Goal: Find specific page/section: Find specific page/section

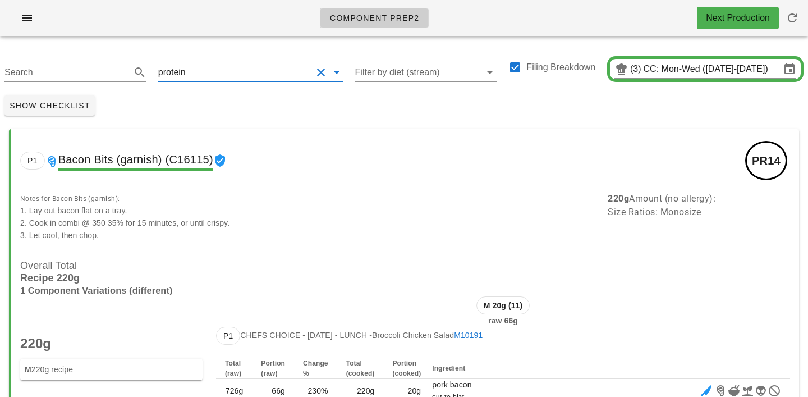
click at [201, 72] on input "text" at bounding box center [250, 72] width 124 height 18
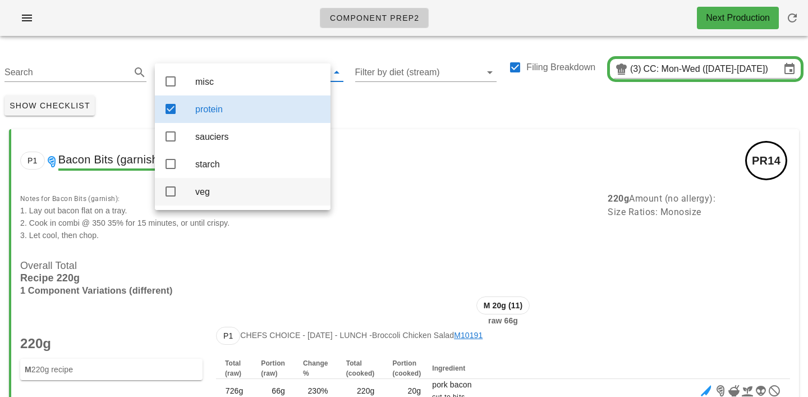
click at [208, 197] on div "veg" at bounding box center [258, 191] width 126 height 11
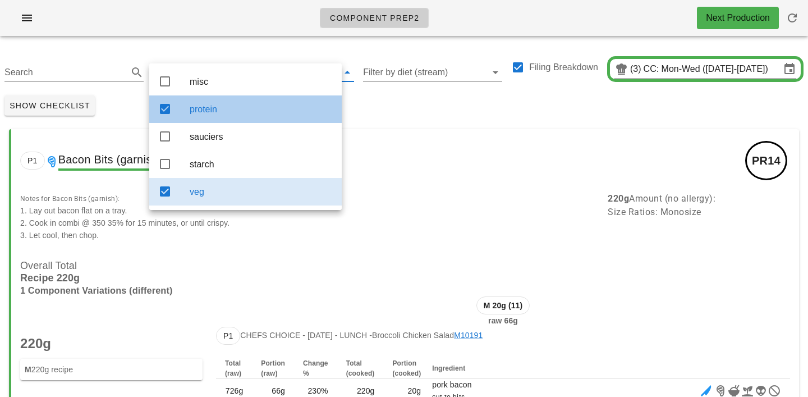
click at [214, 109] on div "protein" at bounding box center [261, 109] width 143 height 11
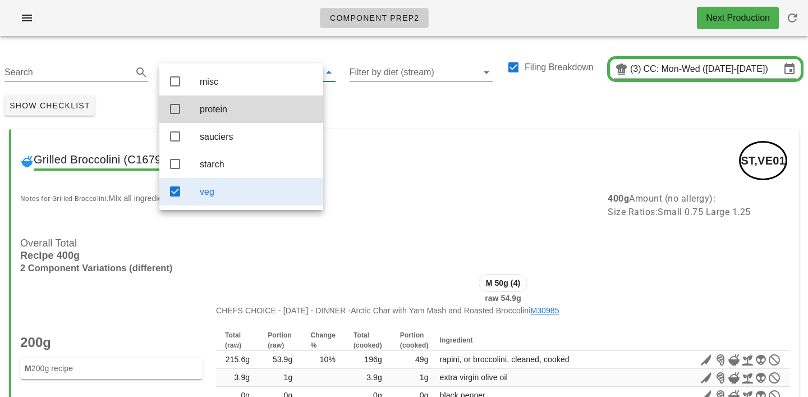
click at [372, 111] on div "Show Checklist" at bounding box center [404, 105] width 808 height 29
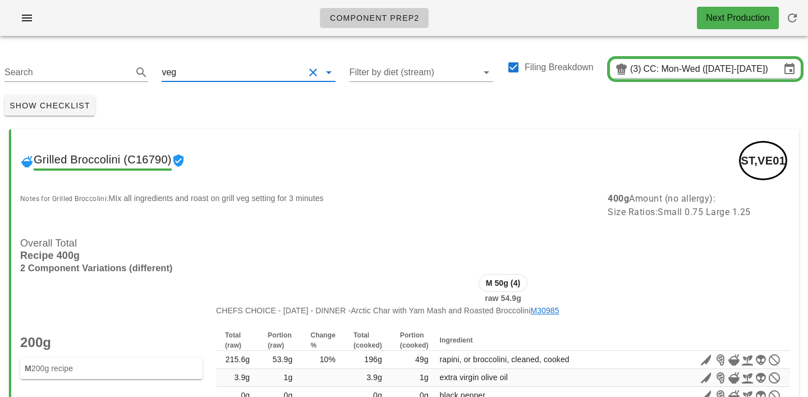
click at [178, 65] on input "text" at bounding box center [241, 72] width 126 height 18
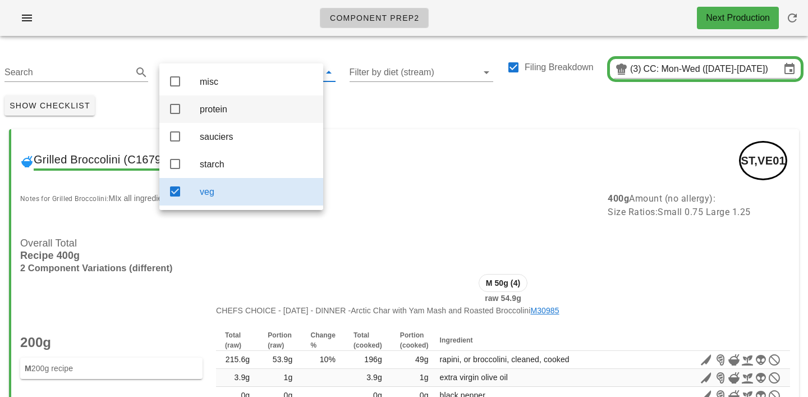
click at [208, 107] on div "protein" at bounding box center [257, 109] width 114 height 11
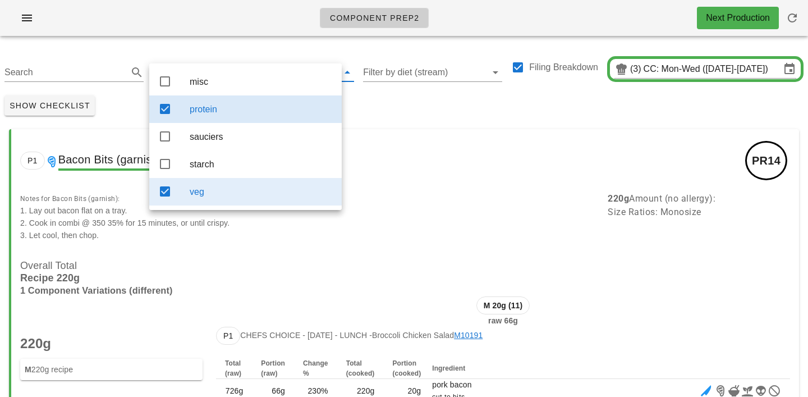
click at [239, 204] on div "veg" at bounding box center [261, 192] width 143 height 24
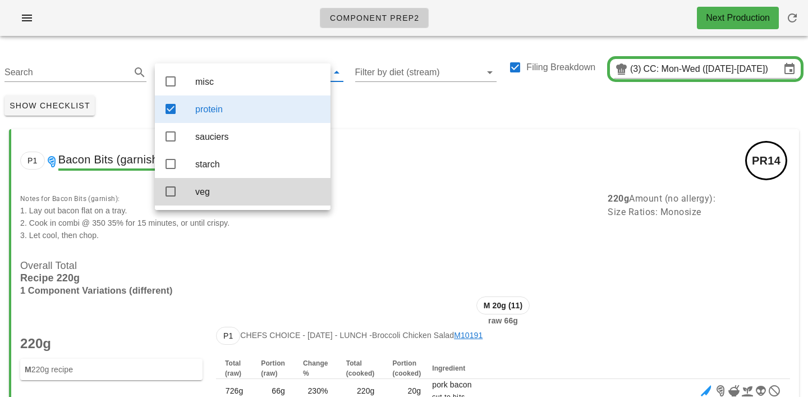
click at [418, 115] on div "Show Checklist" at bounding box center [404, 105] width 808 height 29
